Goal: Task Accomplishment & Management: Use online tool/utility

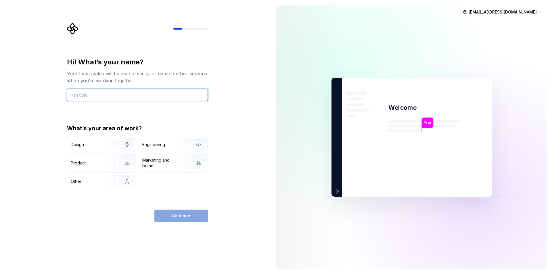
click at [117, 99] on input "text" at bounding box center [137, 95] width 141 height 13
type input "Ufuk Altns"
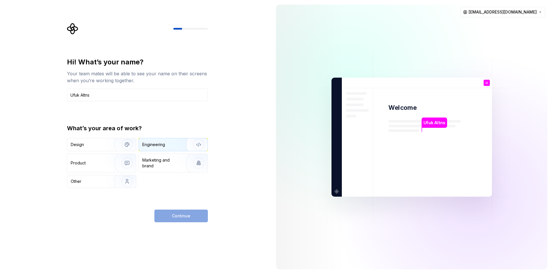
click at [164, 149] on div "Engineering" at bounding box center [173, 144] width 69 height 13
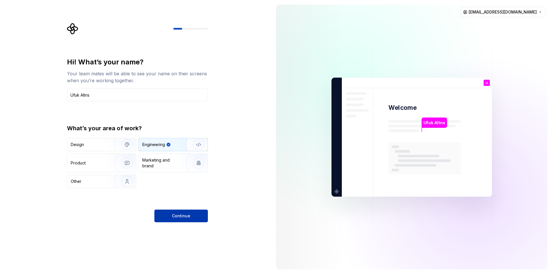
click at [184, 219] on button "Continue" at bounding box center [180, 216] width 53 height 13
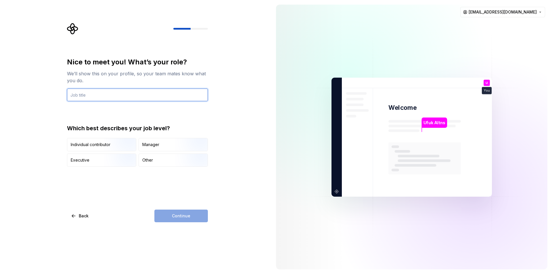
click at [85, 99] on input "text" at bounding box center [137, 95] width 141 height 13
type input "Developer"
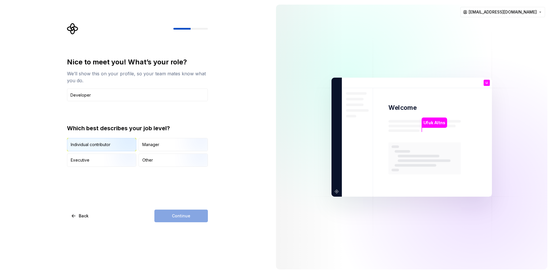
click at [102, 147] on div "Individual contributor" at bounding box center [91, 145] width 40 height 6
click at [187, 216] on span "Continue" at bounding box center [181, 216] width 18 height 6
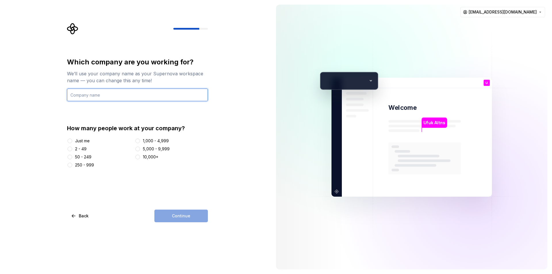
click at [106, 94] on input "text" at bounding box center [137, 95] width 141 height 13
type input "Eyes&Fingers"
click at [76, 149] on div "2 - 49" at bounding box center [81, 149] width 12 height 6
click at [72, 149] on button "2 - 49" at bounding box center [70, 149] width 5 height 5
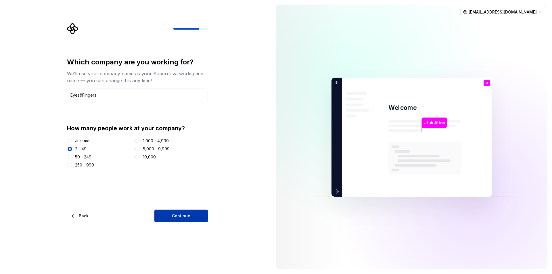
click at [165, 216] on button "Continue" at bounding box center [180, 216] width 53 height 13
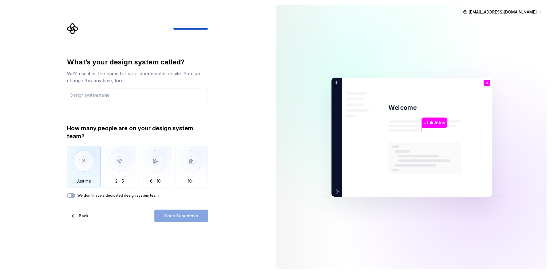
click at [96, 172] on img "button" at bounding box center [84, 165] width 34 height 39
click at [118, 100] on input "text" at bounding box center [137, 95] width 141 height 13
click at [177, 218] on div "Open Supernova" at bounding box center [180, 216] width 53 height 13
click at [101, 97] on input "text" at bounding box center [137, 95] width 141 height 13
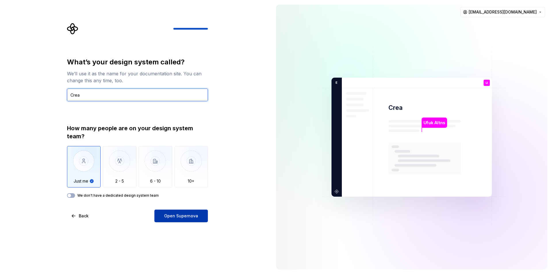
type input "Crea"
click at [179, 211] on button "Open Supernova" at bounding box center [180, 216] width 53 height 13
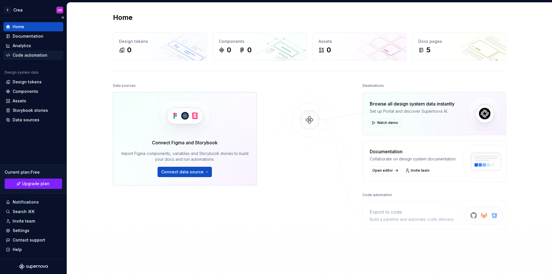
click at [33, 55] on div "Code automation" at bounding box center [30, 55] width 35 height 6
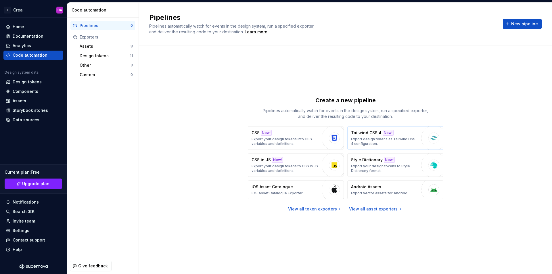
click at [366, 137] on p "Export design tokens as Tailwind CSS 4 configuration." at bounding box center [384, 141] width 67 height 9
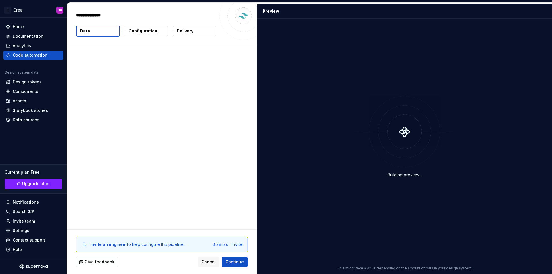
type textarea "*"
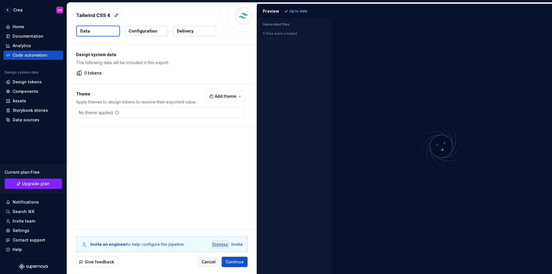
click at [217, 244] on div "Dismiss" at bounding box center [220, 245] width 16 height 6
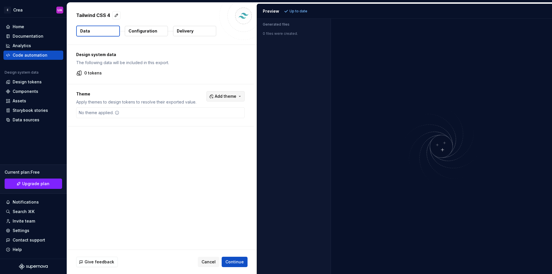
click at [230, 95] on span "Add theme" at bounding box center [226, 96] width 22 height 6
click at [172, 163] on html "E Crea UA Home Documentation Analytics Code automation Design system data Desig…" at bounding box center [276, 137] width 552 height 274
click at [157, 33] on button "Configuration" at bounding box center [146, 31] width 43 height 10
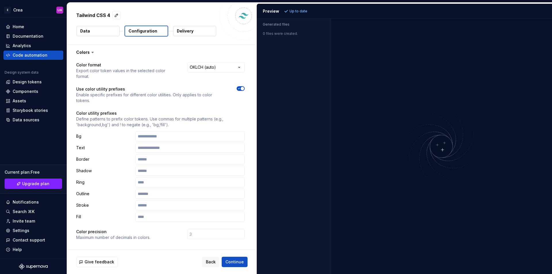
click at [104, 31] on button "Data" at bounding box center [97, 31] width 43 height 10
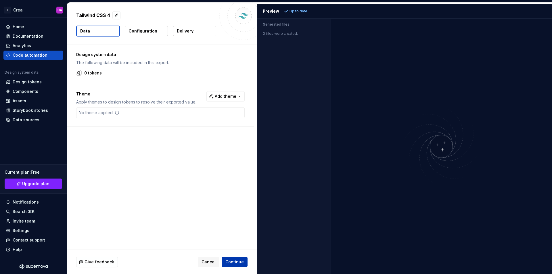
click at [235, 262] on span "Continue" at bounding box center [234, 262] width 18 height 6
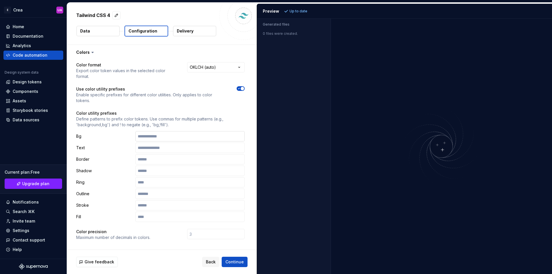
click at [164, 140] on input "text" at bounding box center [189, 136] width 109 height 10
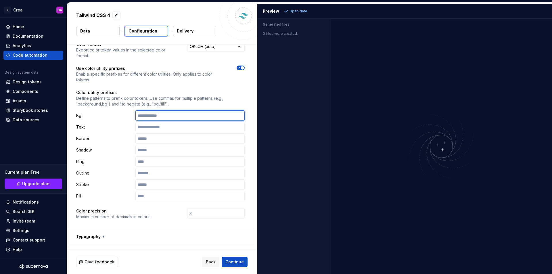
scroll to position [137, 0]
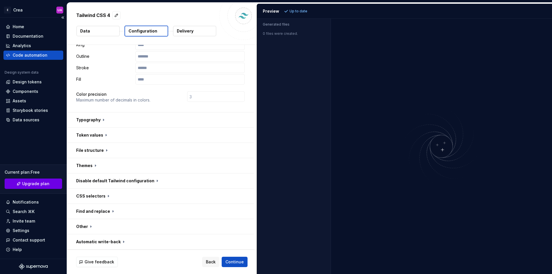
click at [27, 187] on button "Upgrade plan" at bounding box center [34, 184] width 58 height 10
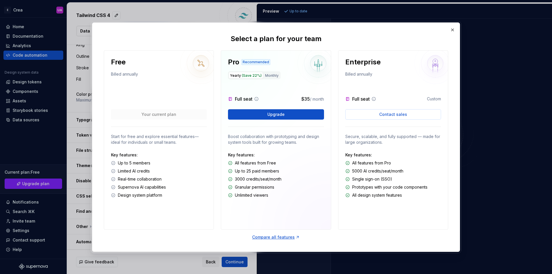
click at [340, 52] on div "Enterprise Billed annually Full seat Custom Contact sales Secure, scalable, and…" at bounding box center [393, 139] width 110 height 179
click at [454, 32] on button "button" at bounding box center [453, 30] width 8 height 8
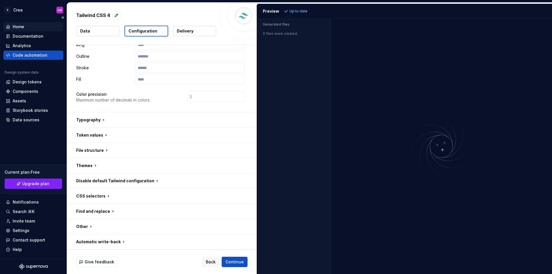
click at [26, 26] on div "Home" at bounding box center [33, 27] width 55 height 6
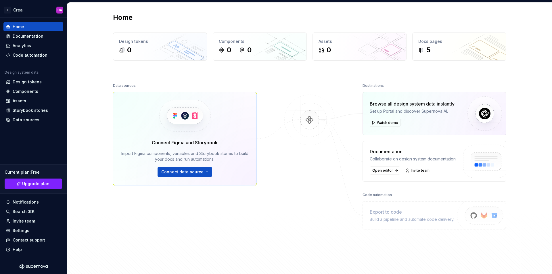
drag, startPoint x: 252, startPoint y: 43, endPoint x: 208, endPoint y: 78, distance: 55.3
click at [208, 78] on div "Home Design tokens 0 Components 0 0 Assets 0 Docs pages 5 Data sources Connect …" at bounding box center [310, 141] width 414 height 277
